Goal: Task Accomplishment & Management: Manage account settings

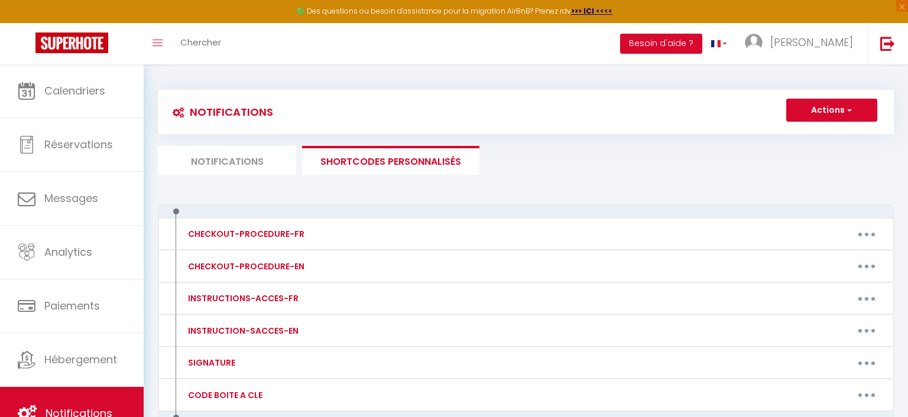
scroll to position [69, 0]
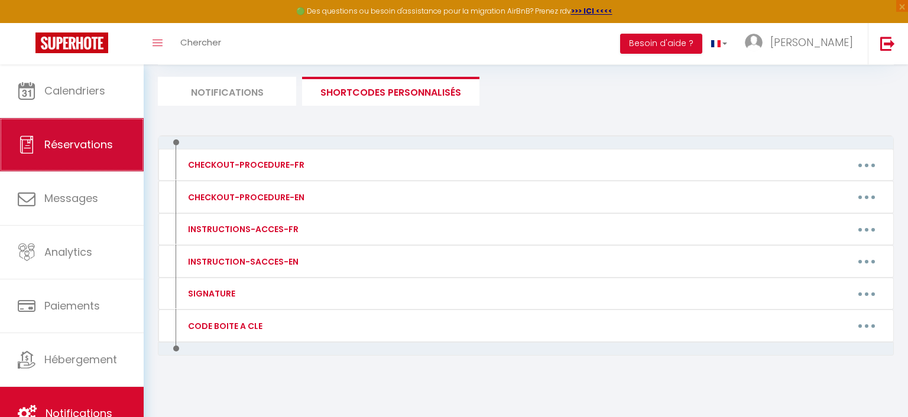
click at [88, 145] on span "Réservations" at bounding box center [78, 144] width 69 height 15
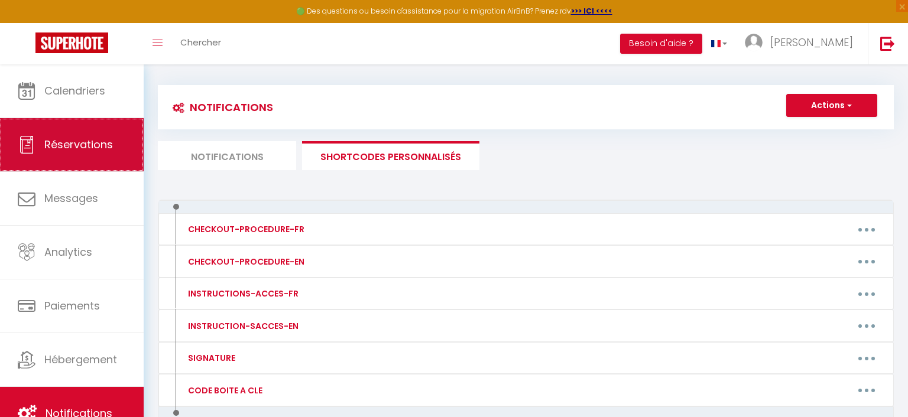
select select "not_cancelled"
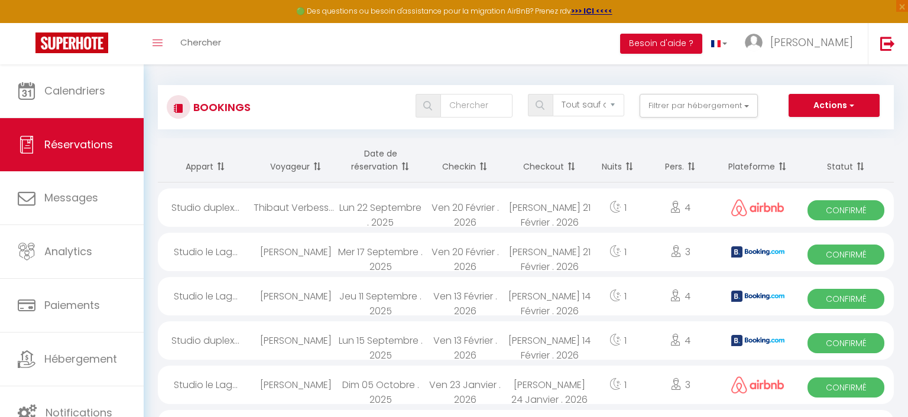
scroll to position [69, 0]
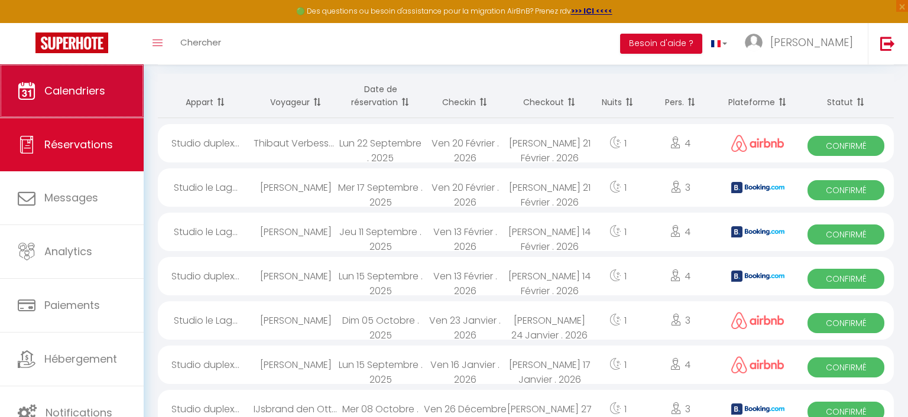
click at [85, 87] on span "Calendriers" at bounding box center [74, 90] width 61 height 15
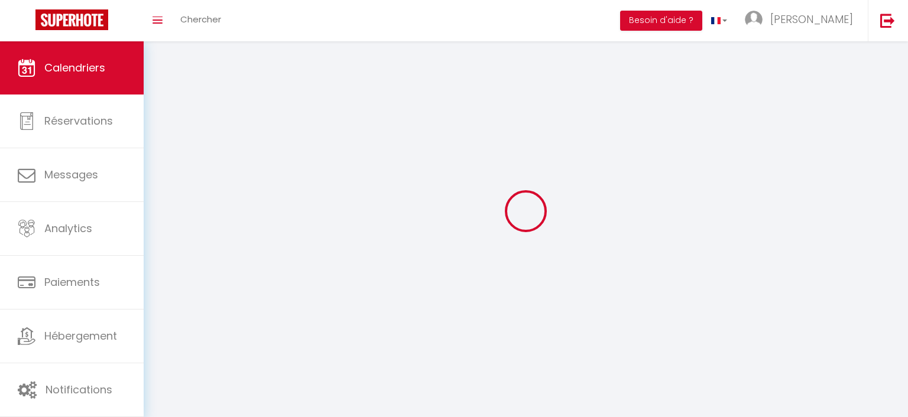
select select
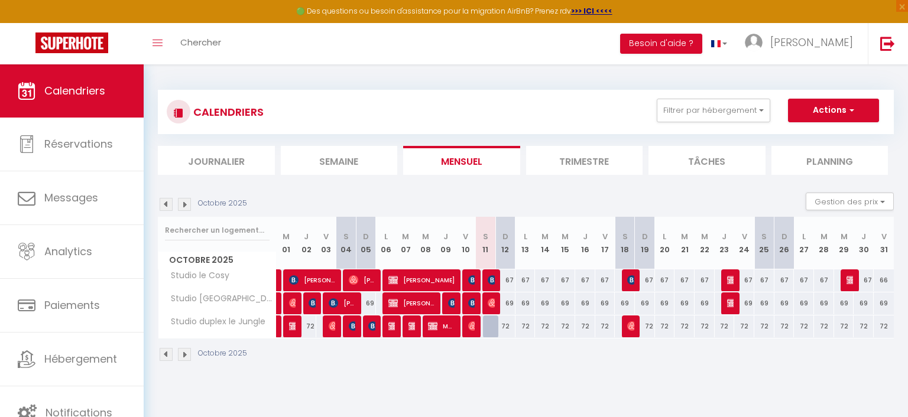
click at [491, 304] on img at bounding box center [492, 303] width 9 height 9
select select "OK"
select select "0"
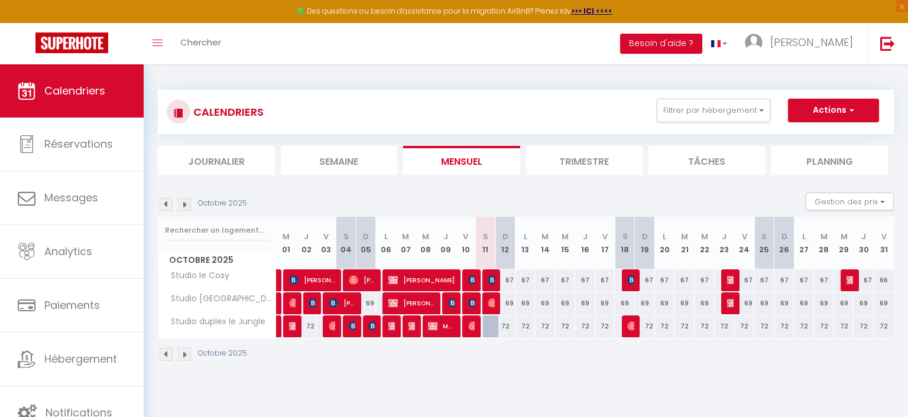
select select "1"
select select
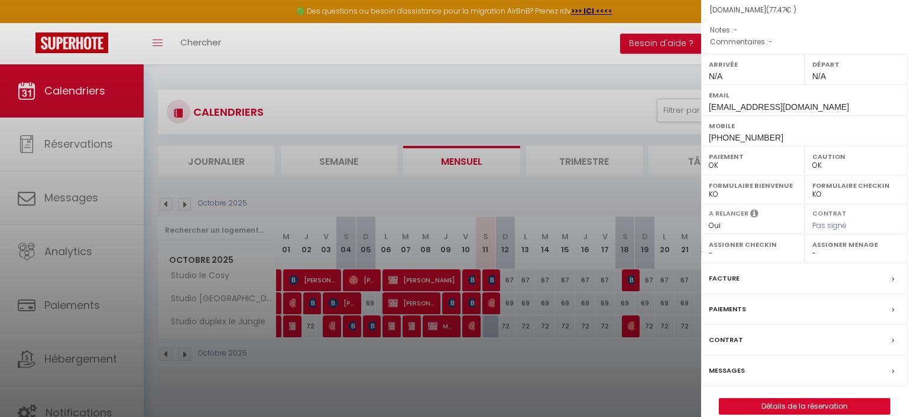
scroll to position [119, 0]
click at [734, 367] on label "Messages" at bounding box center [727, 370] width 36 height 12
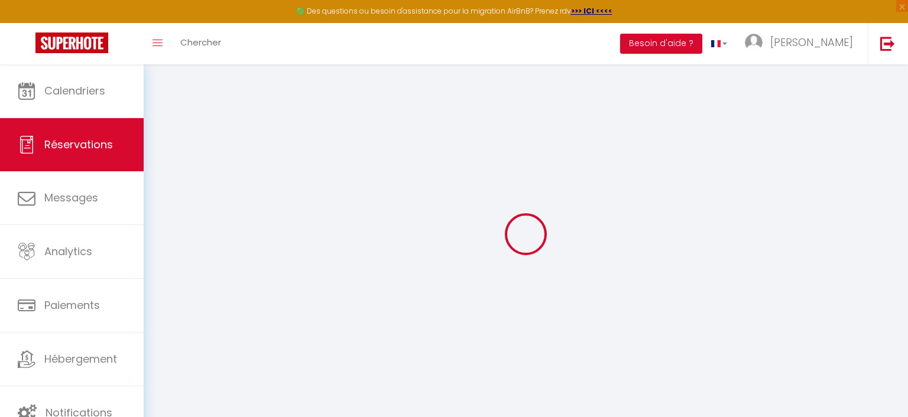
select select
checkbox input "false"
select select
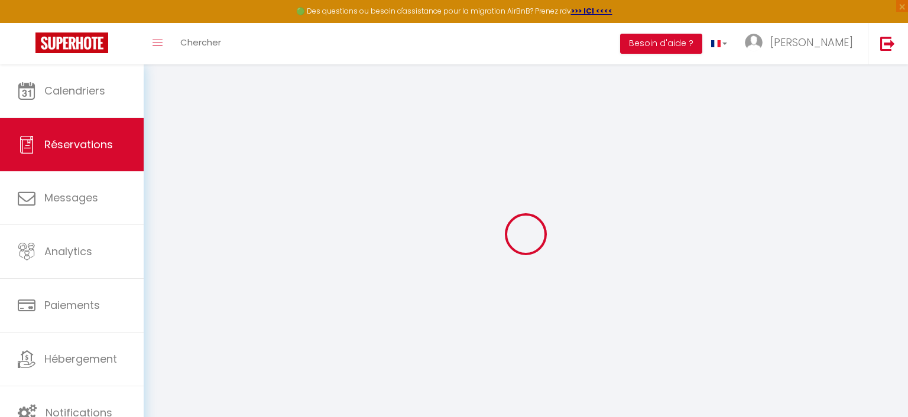
select select
checkbox input "false"
select select
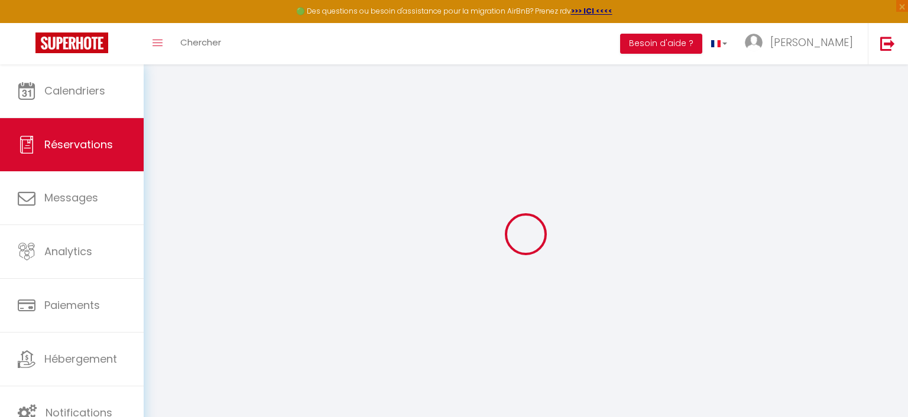
select select
checkbox input "false"
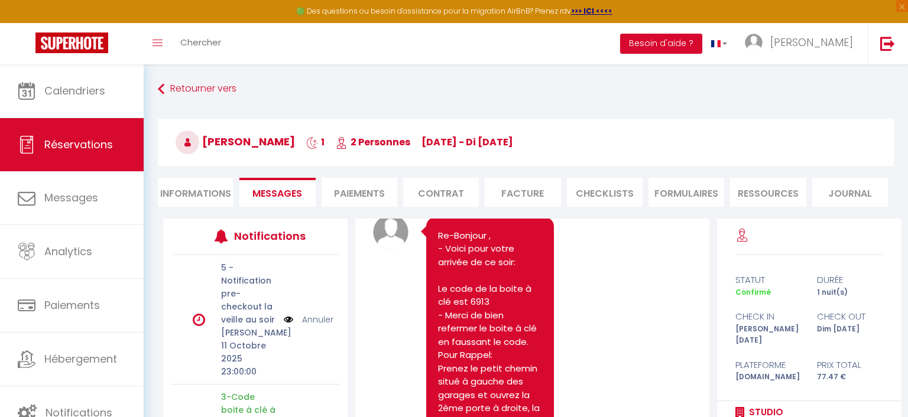
scroll to position [1077, 0]
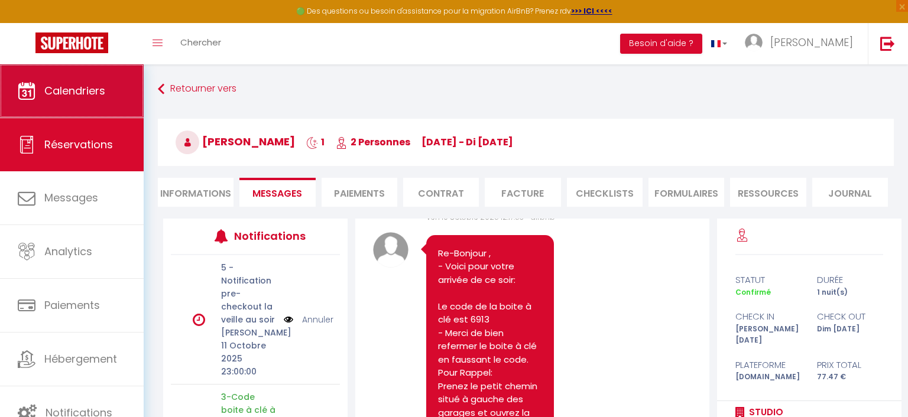
click at [73, 93] on span "Calendriers" at bounding box center [74, 90] width 61 height 15
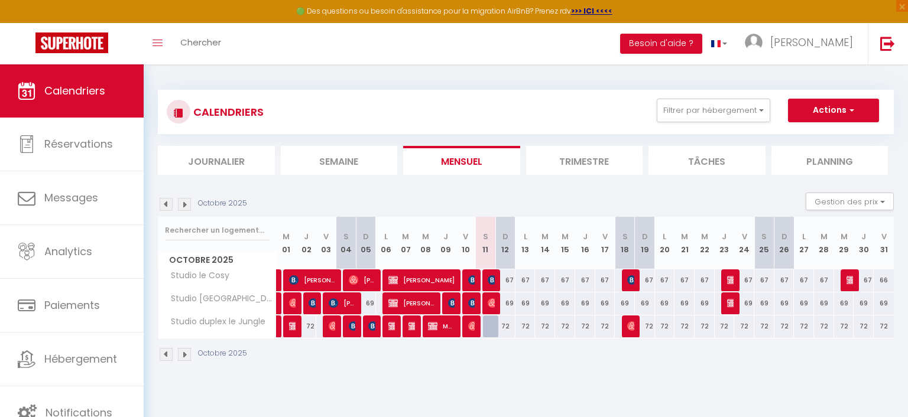
click at [492, 330] on div at bounding box center [493, 327] width 20 height 22
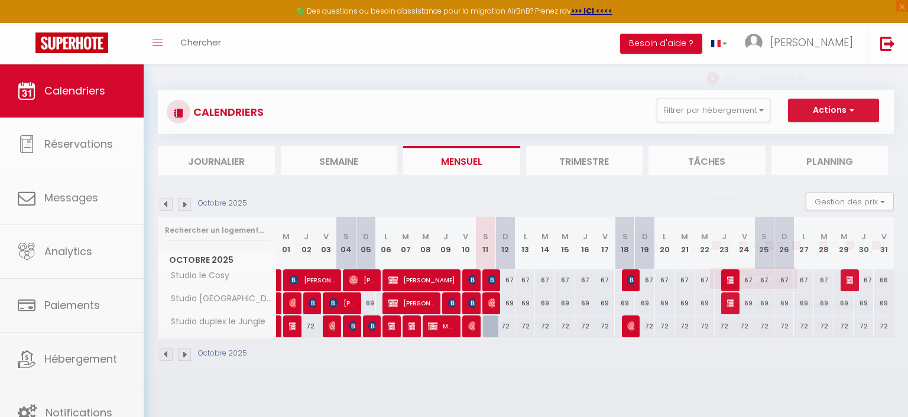
type input "72"
type input "Sam 11 Octobre 2025"
type input "Dim 12 Octobre 2025"
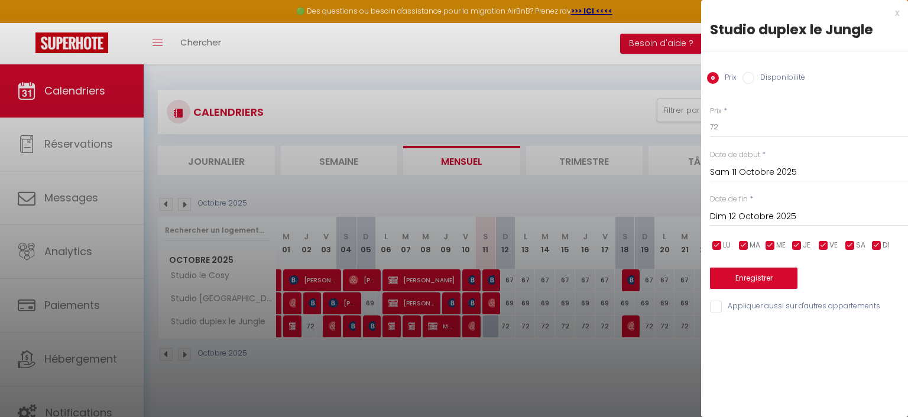
click at [748, 79] on input "Disponibilité" at bounding box center [749, 78] width 12 height 12
radio input "true"
radio input "false"
click at [747, 284] on button "Enregistrer" at bounding box center [753, 279] width 87 height 21
